Goal: Book appointment/travel/reservation

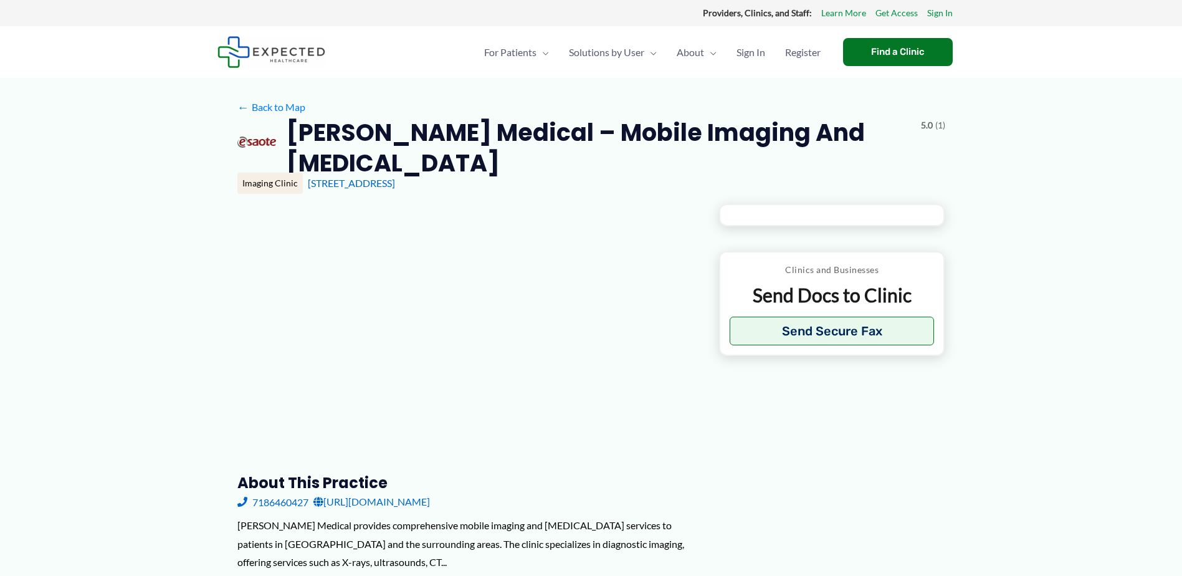
type input "**********"
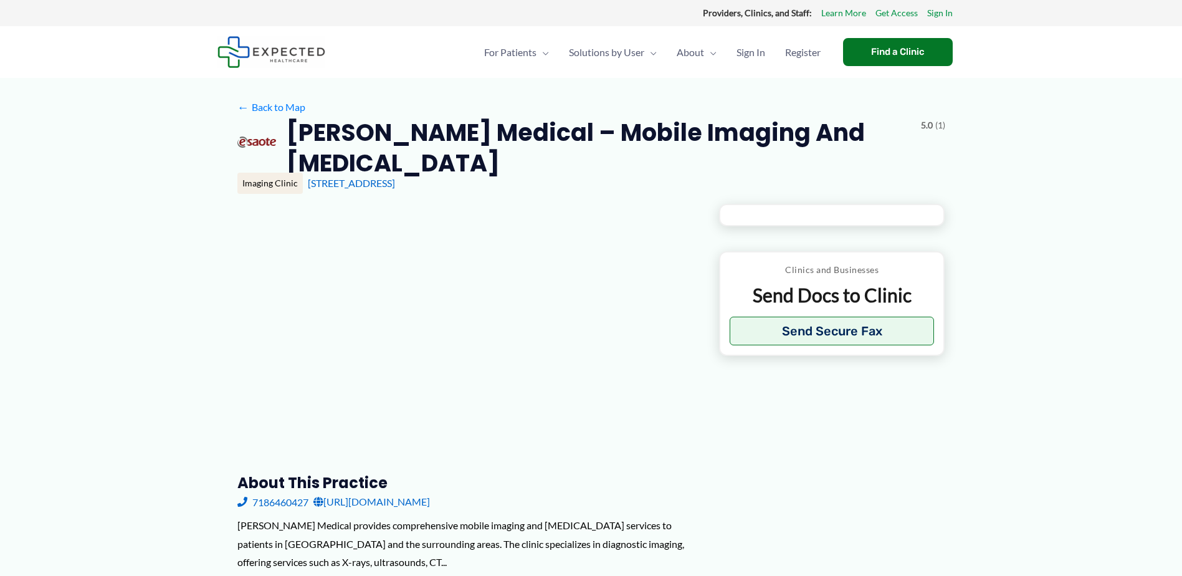
type input "**********"
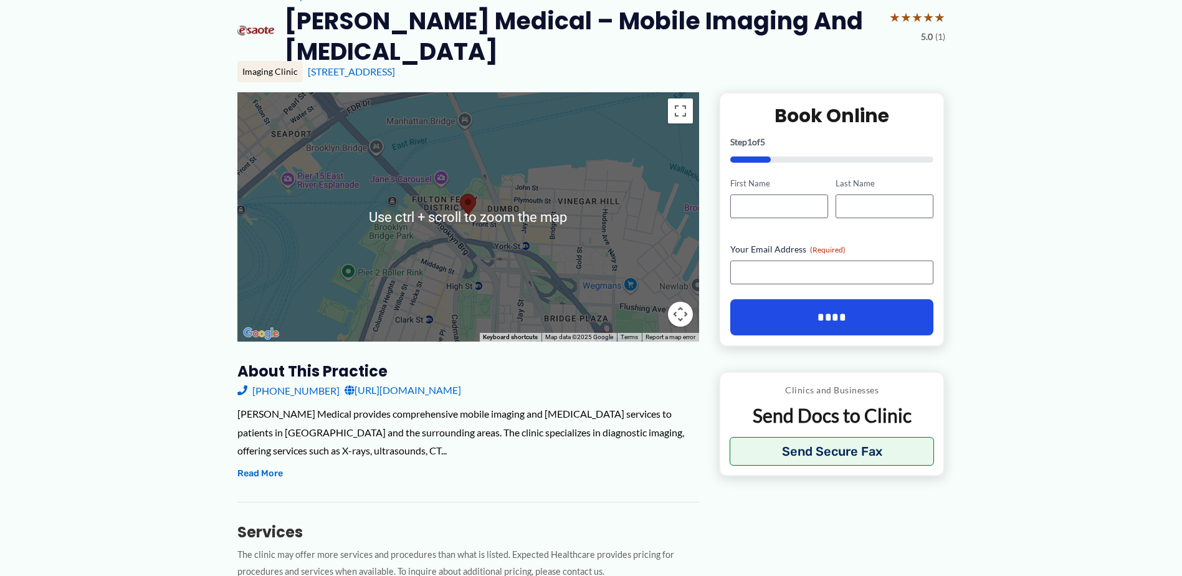
scroll to position [125, 0]
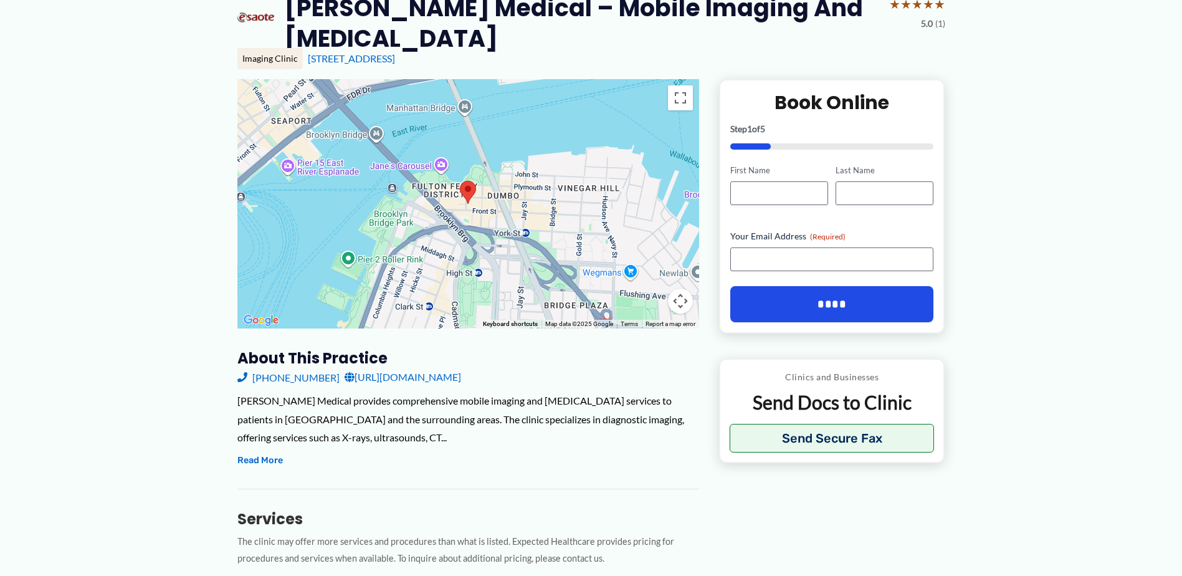
click at [430, 367] on link "[URL][DOMAIN_NAME]" at bounding box center [402, 376] width 116 height 19
